Goal: Information Seeking & Learning: Learn about a topic

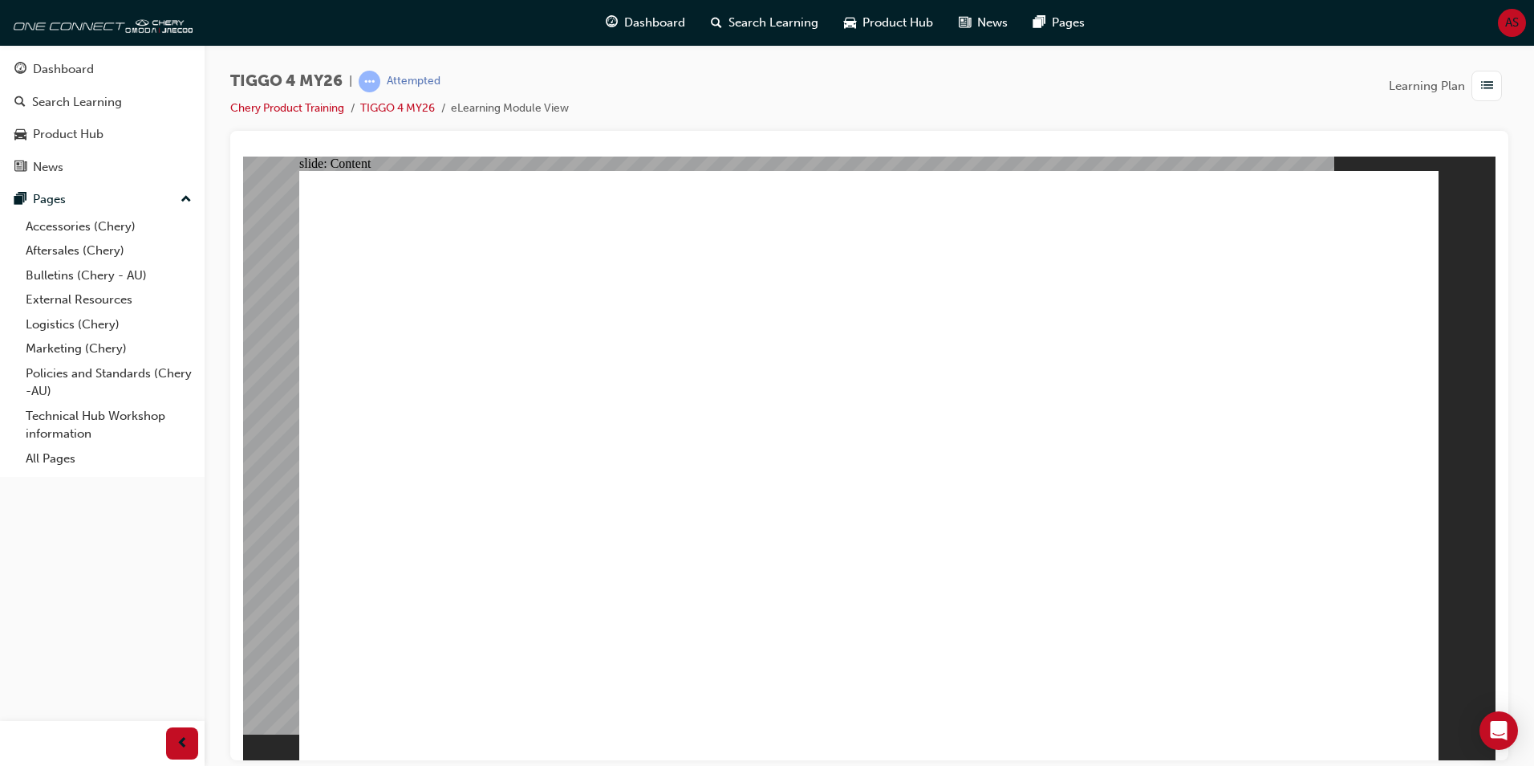
click at [1512, 256] on div "TIGGO 4 MY26 | Attempted Chery Product Training TIGGO 4 MY26 eLearning Module V…" at bounding box center [870, 385] width 1330 height 680
